Goal: Transaction & Acquisition: Subscribe to service/newsletter

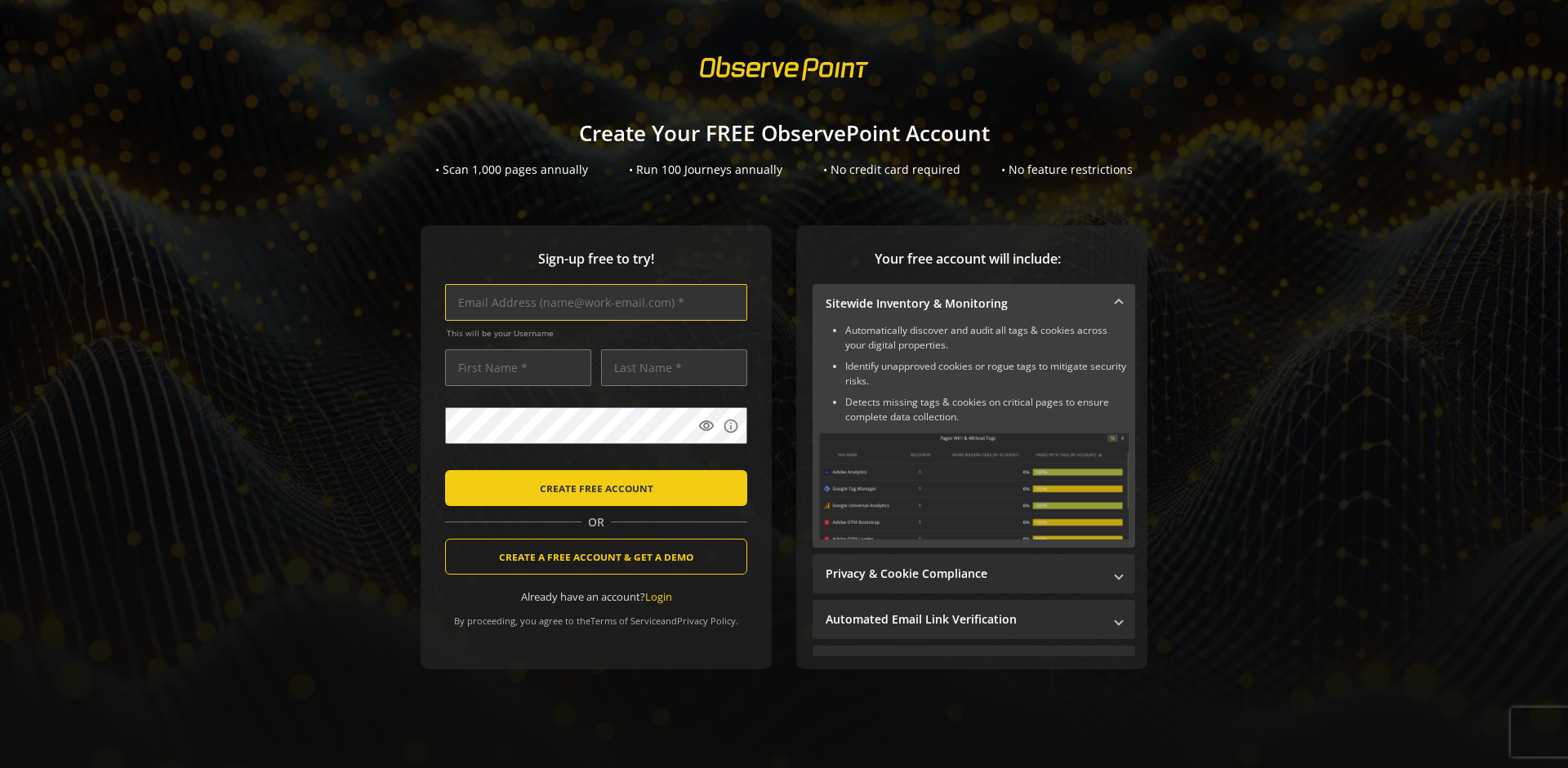
click at [592, 302] on input "text" at bounding box center [596, 303] width 302 height 37
type input "[EMAIL_ADDRESS][DOMAIN_NAME]"
click at [514, 368] on input "text" at bounding box center [518, 368] width 146 height 37
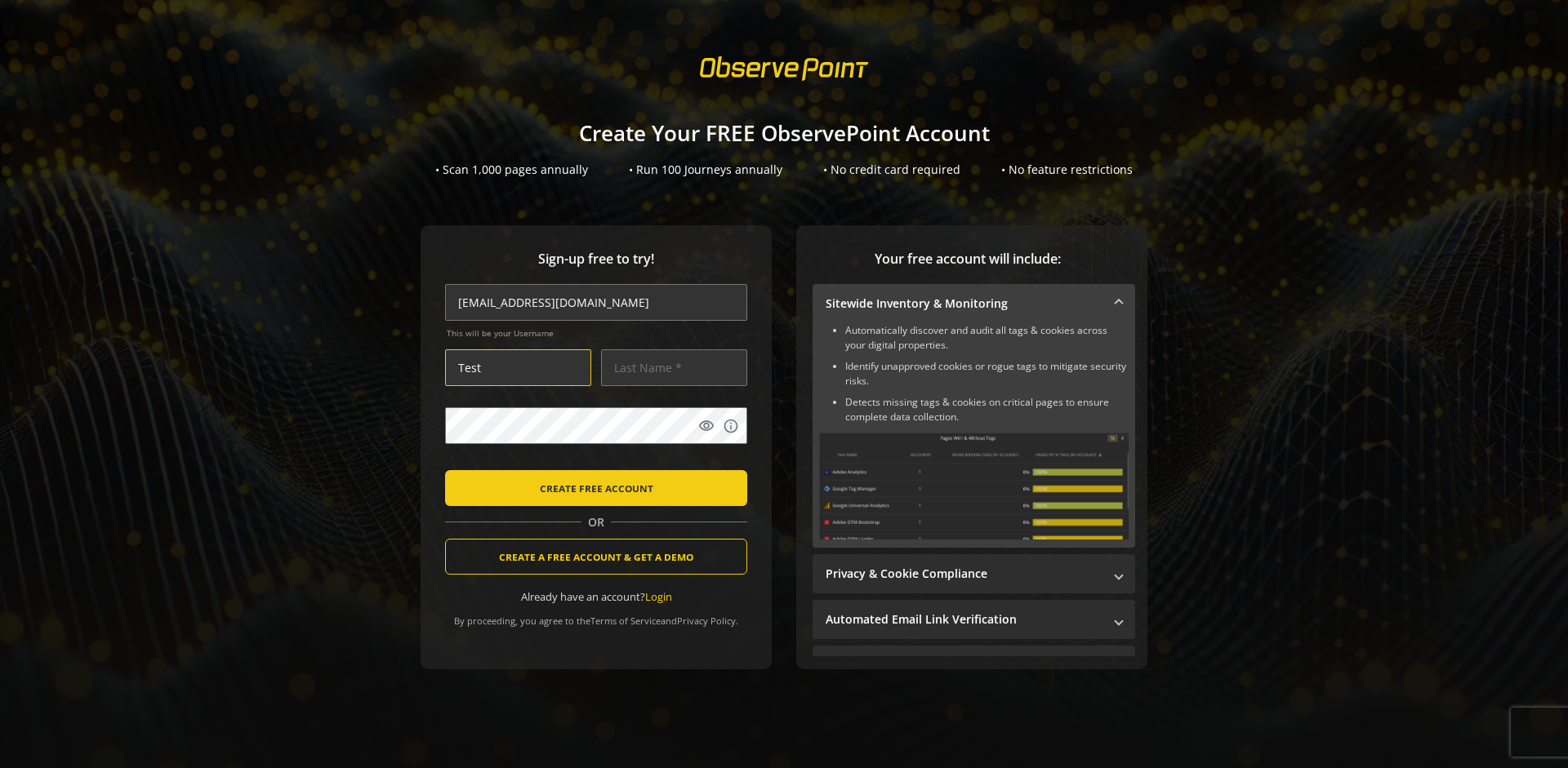
type input "Test"
click at [670, 368] on input "text" at bounding box center [674, 368] width 146 height 37
type input "Test"
click at [805, 465] on body "Loading... Create Your FREE ObservePoint Account • Scan 1,000 pages annually • …" at bounding box center [784, 384] width 1568 height 768
click at [592, 487] on span "CREATE FREE ACCOUNT" at bounding box center [596, 488] width 114 height 30
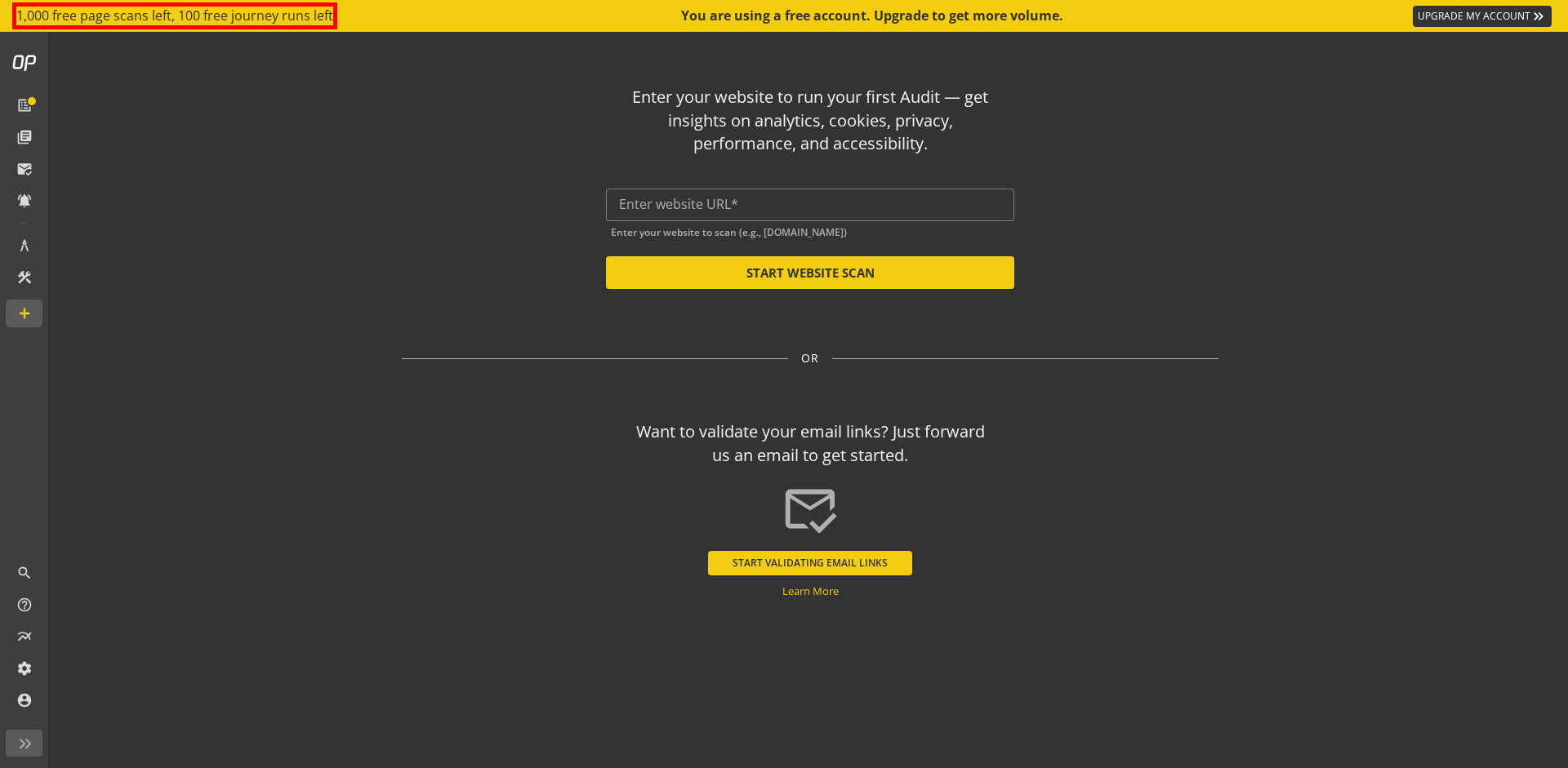
click at [811, 562] on button "START VALIDATING EMAIL LINKS" at bounding box center [811, 563] width 204 height 24
